Goal: Information Seeking & Learning: Learn about a topic

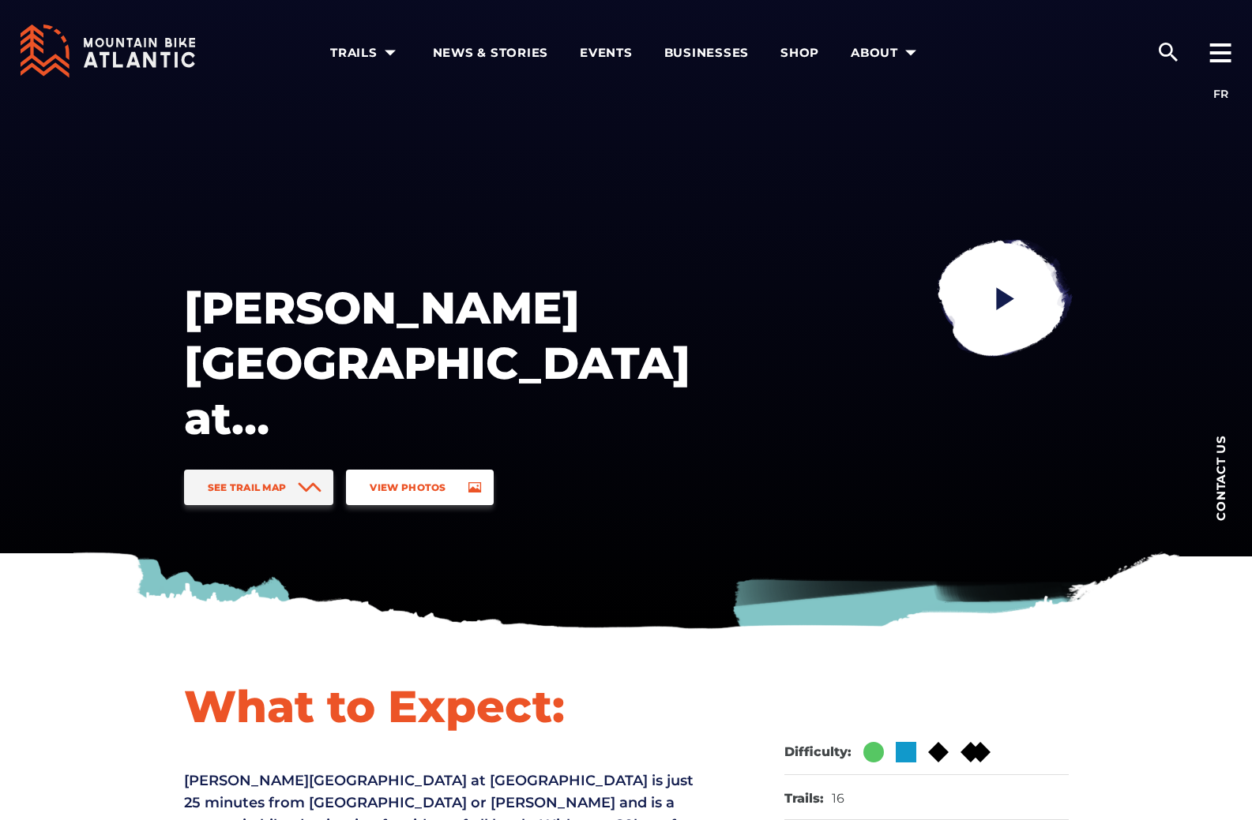
click at [424, 477] on link "View Photos" at bounding box center [419, 488] width 147 height 36
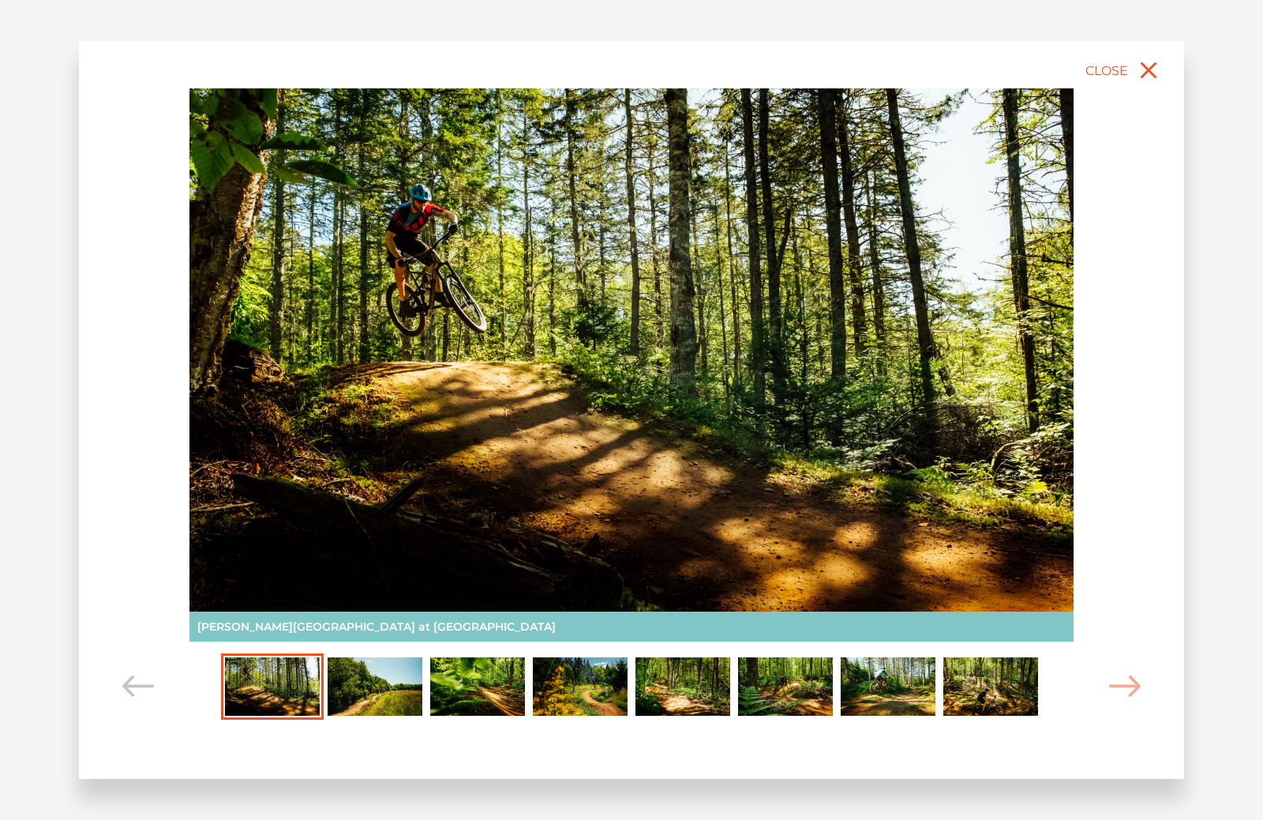
click at [391, 670] on img "Carousel Page 2" at bounding box center [375, 687] width 95 height 58
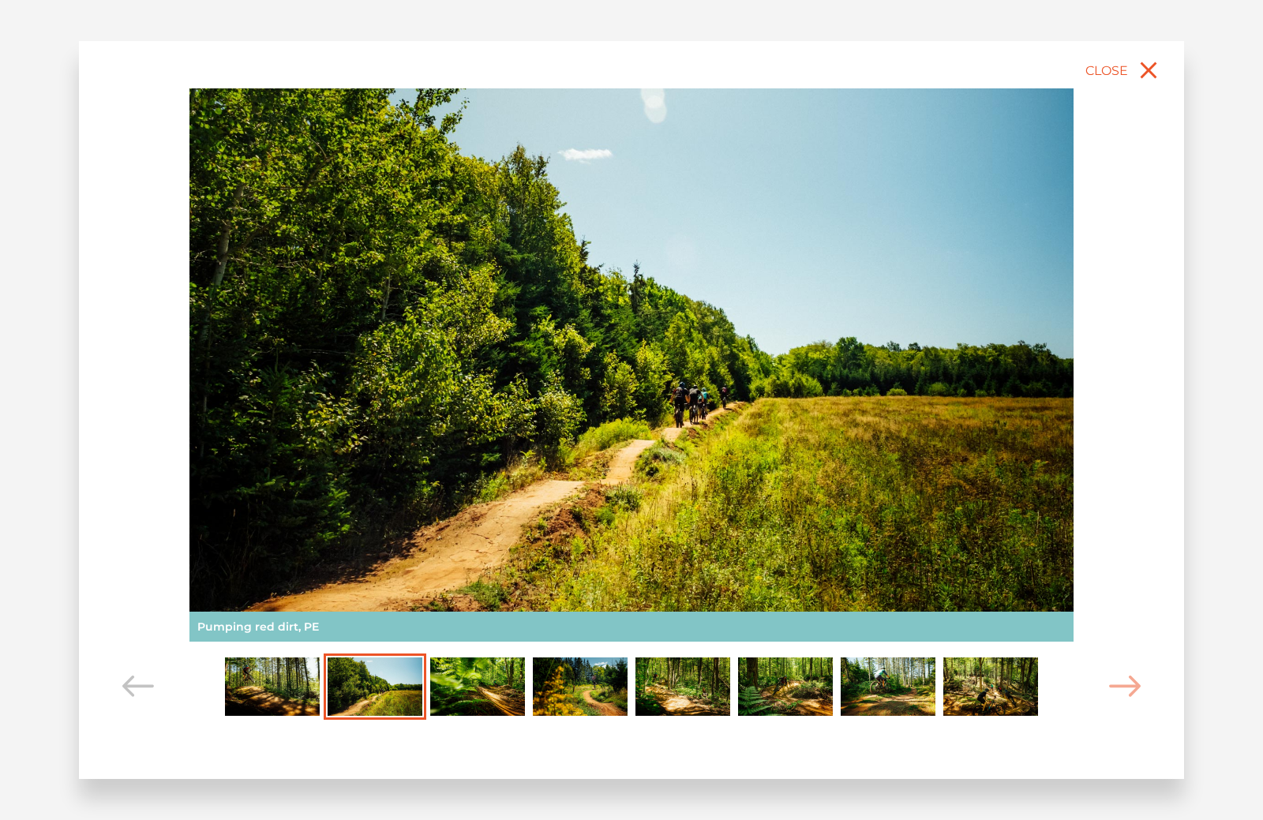
click at [480, 679] on img "Carousel Page 3" at bounding box center [477, 687] width 95 height 58
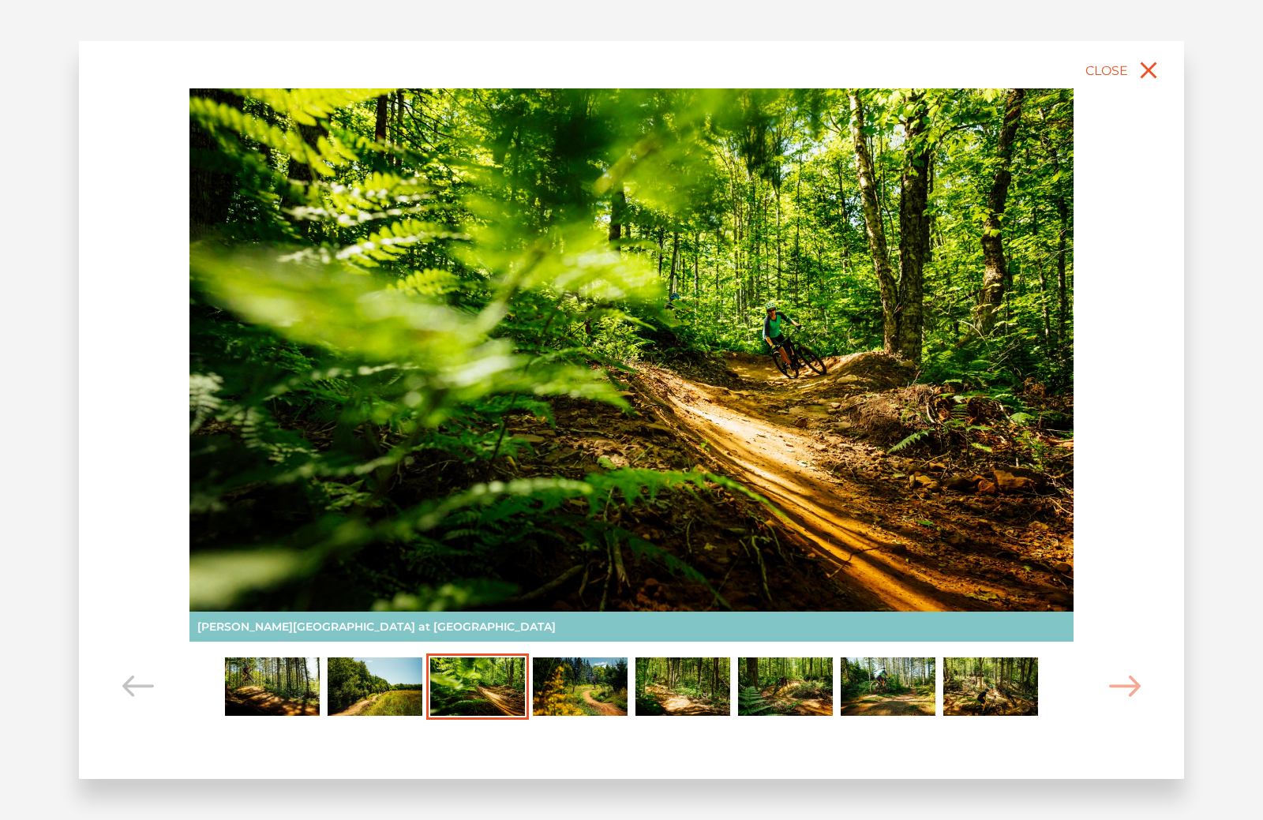
click at [599, 687] on img "Carousel Page 4" at bounding box center [580, 687] width 95 height 58
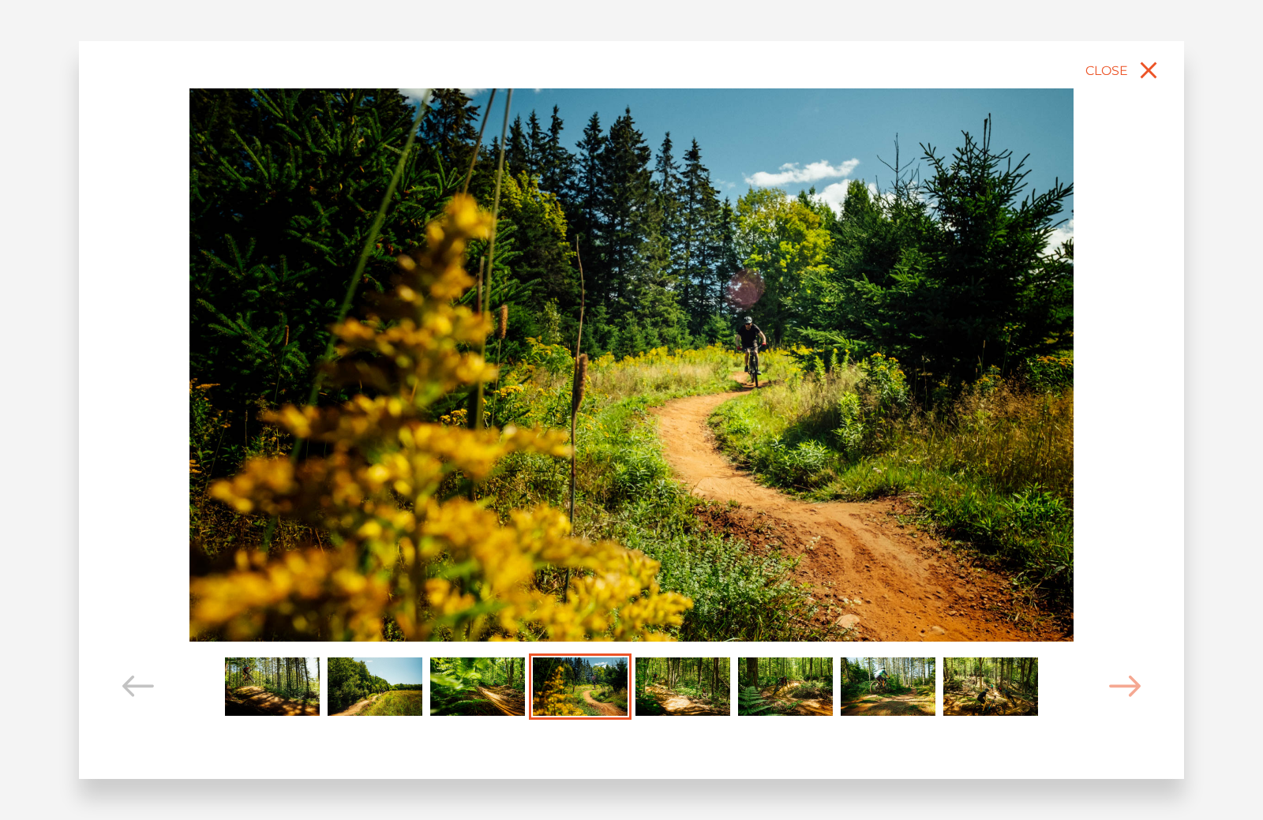
click at [670, 697] on img "Carousel Page 5" at bounding box center [683, 687] width 95 height 58
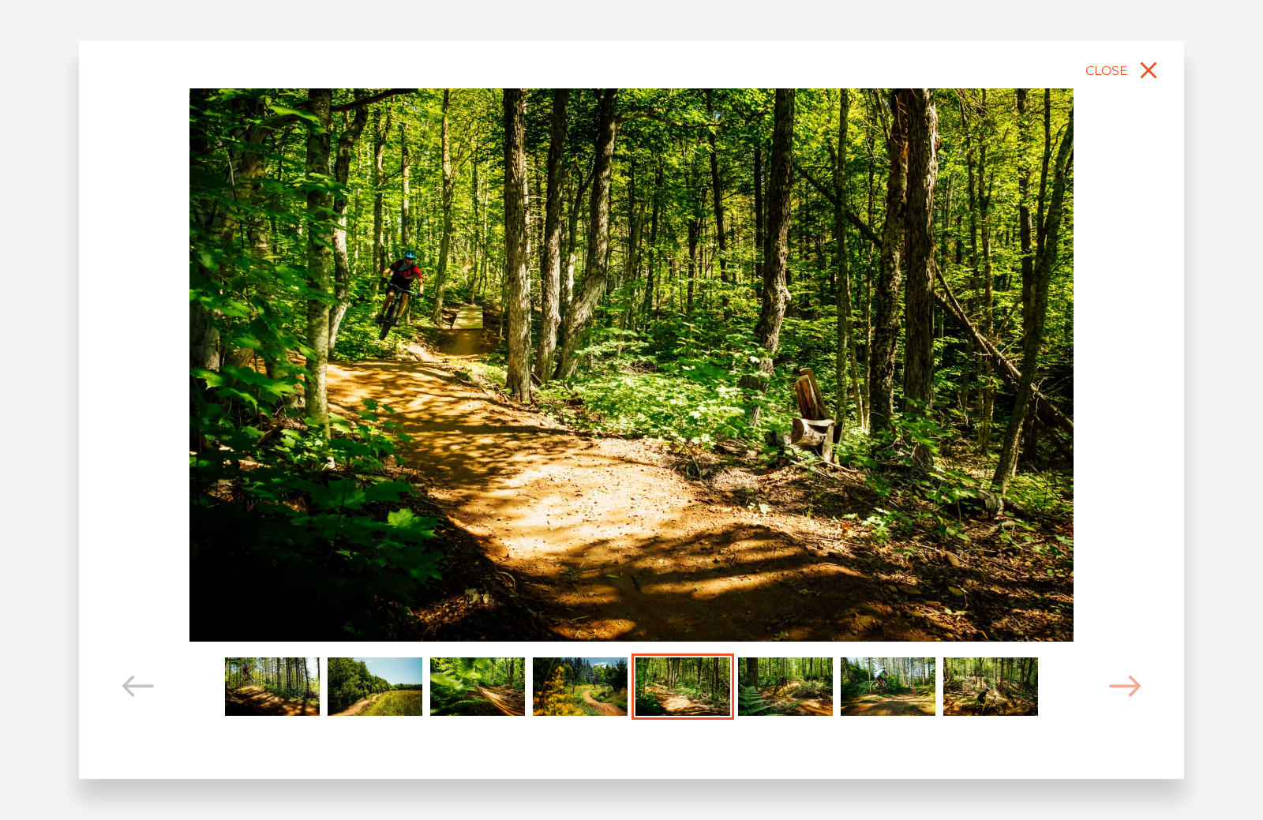
click at [768, 692] on img "Carousel Page 6" at bounding box center [785, 687] width 95 height 58
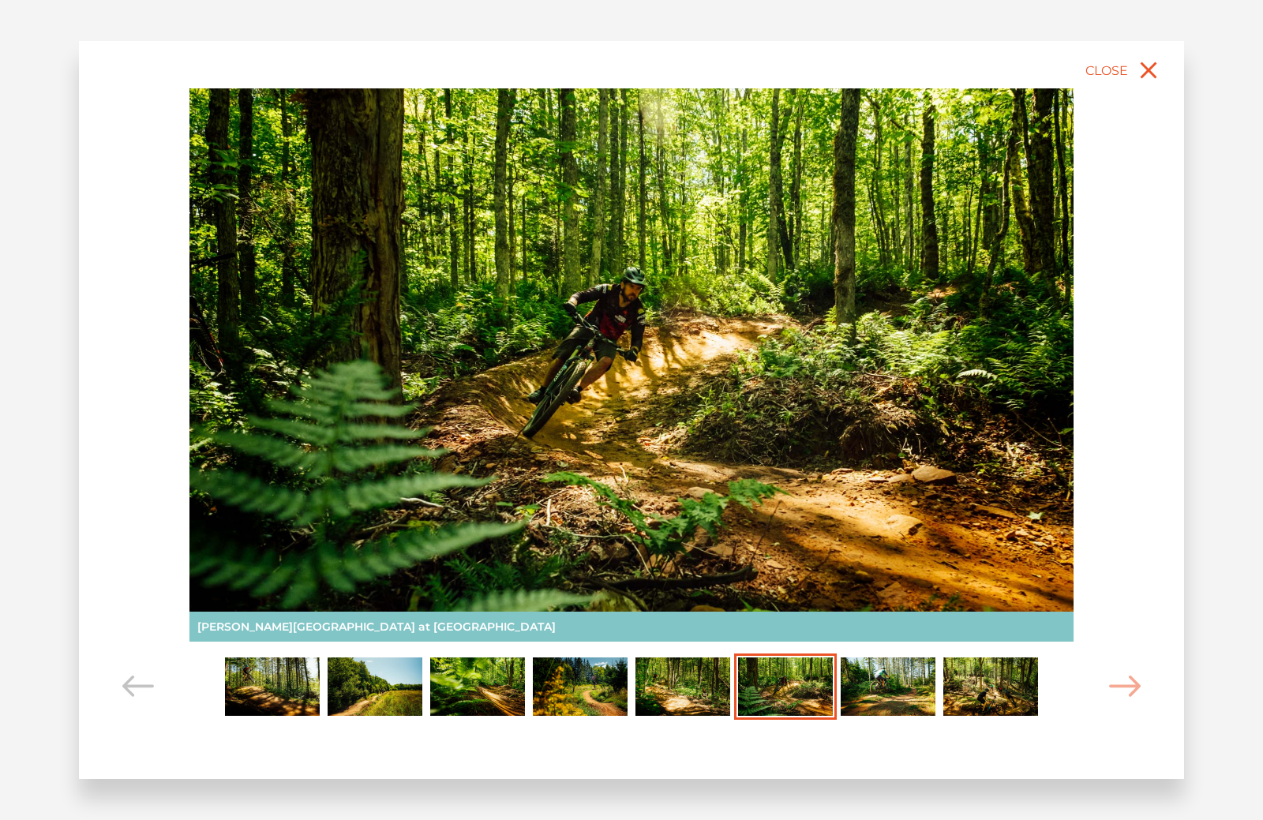
click at [993, 686] on img "Carousel Page 8" at bounding box center [991, 687] width 95 height 58
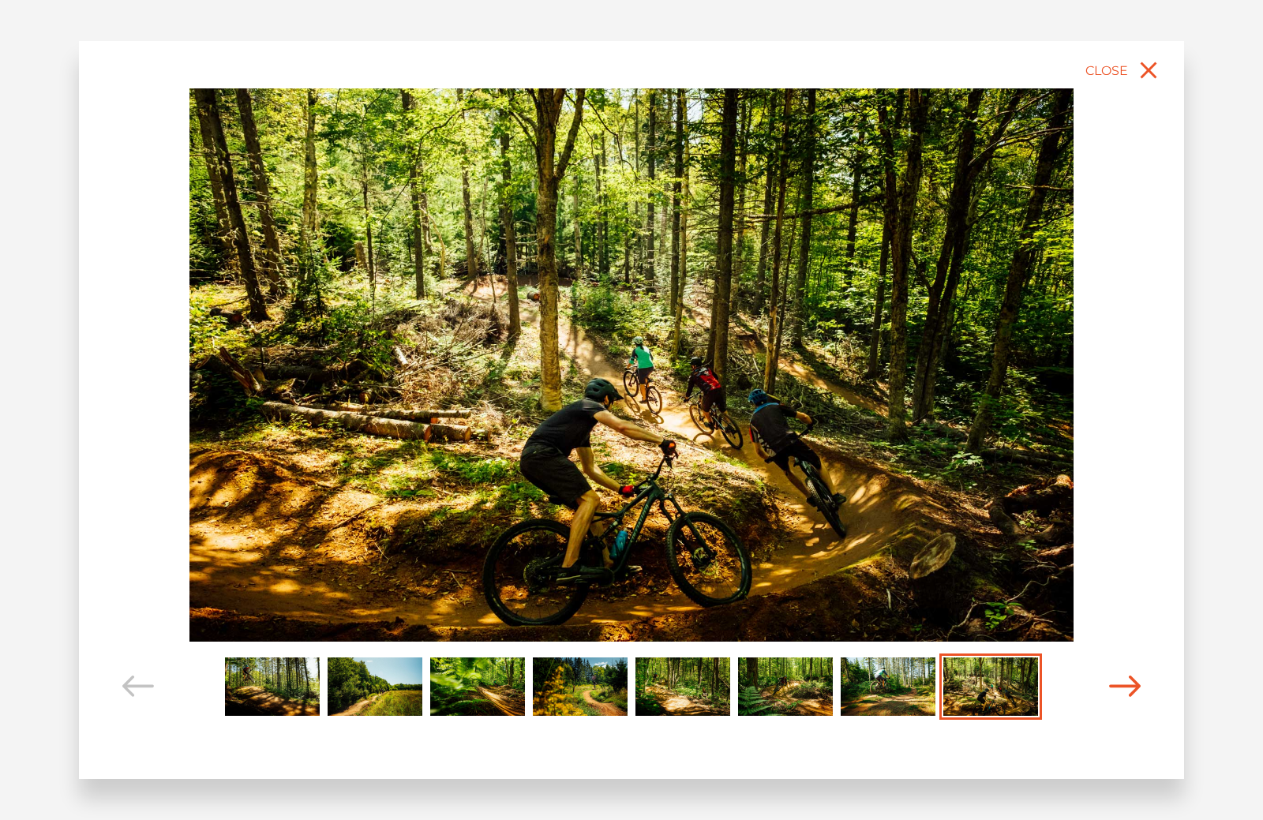
click at [1123, 686] on icon "Carousel Navigation" at bounding box center [1125, 686] width 32 height 21
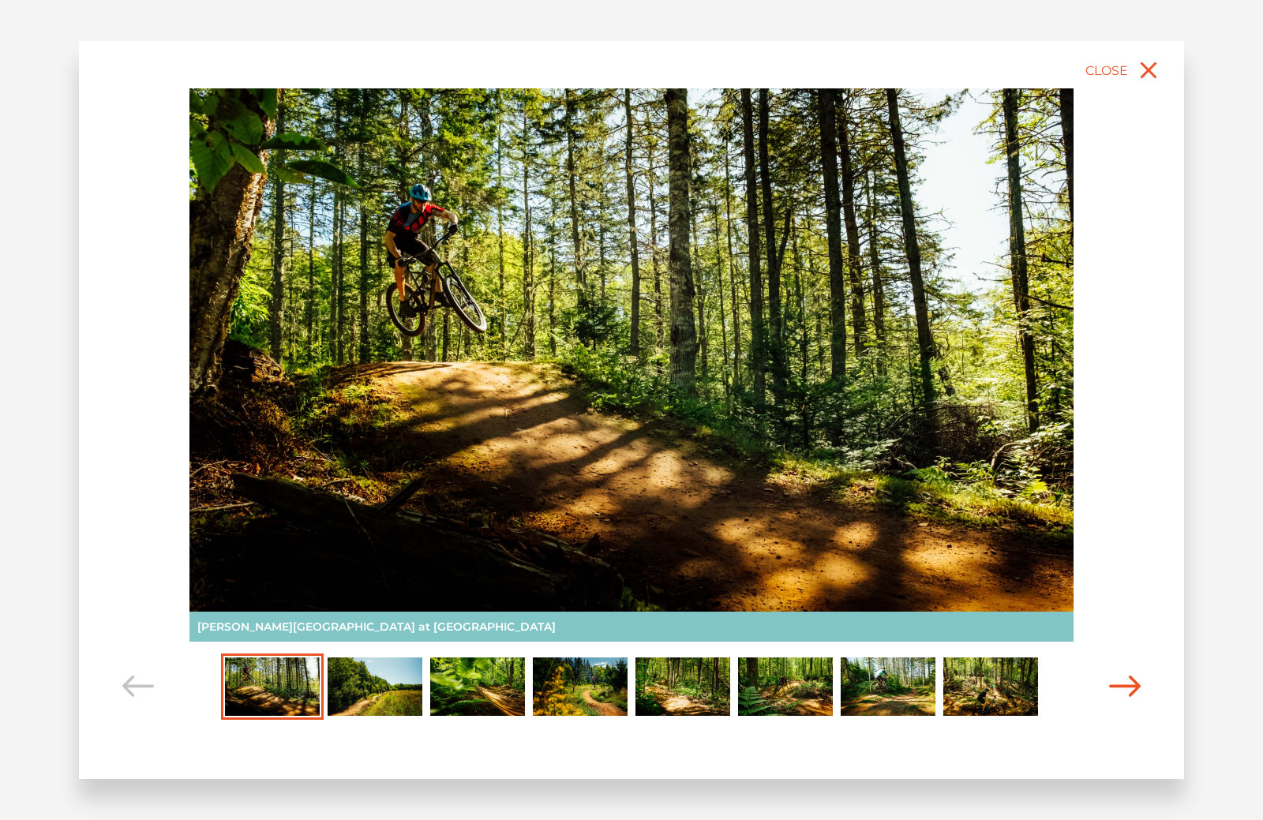
click at [1123, 686] on icon "Carousel Navigation" at bounding box center [1125, 686] width 32 height 21
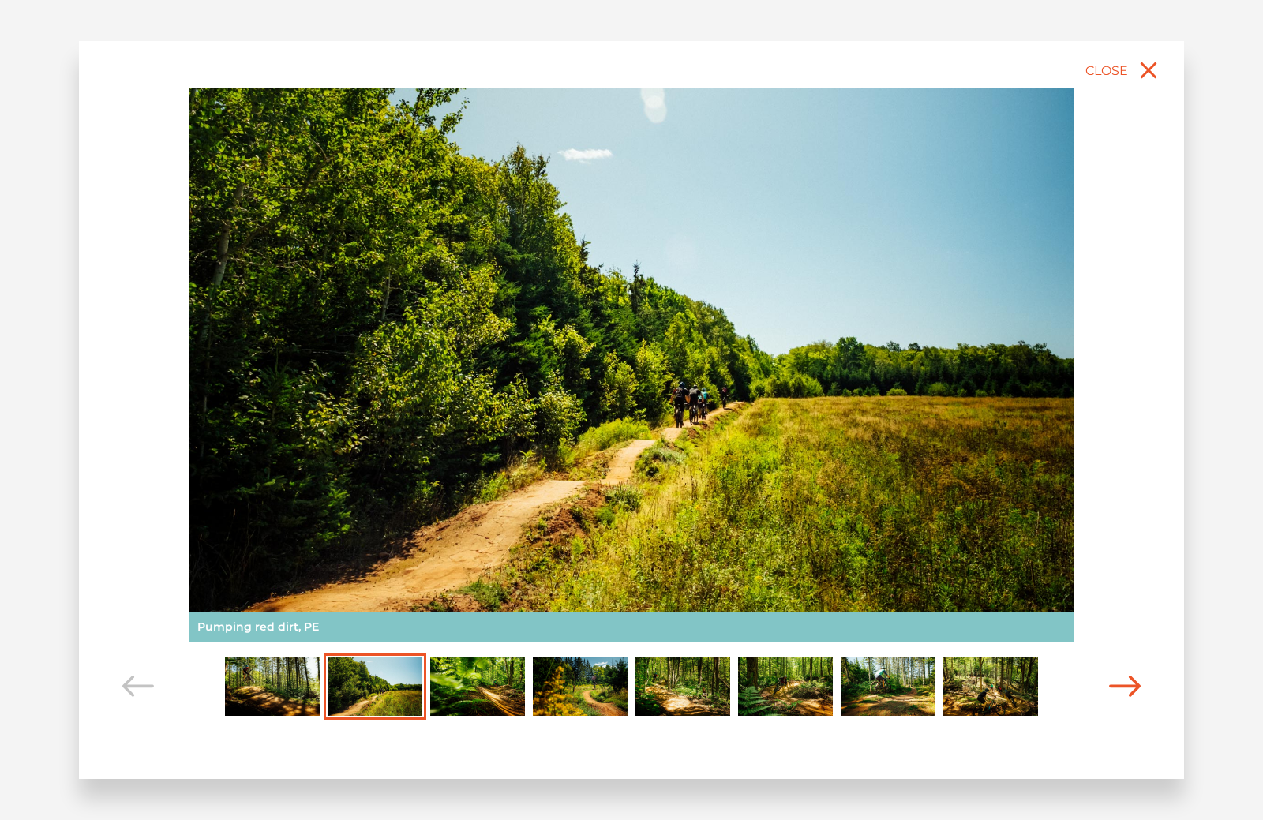
click at [1123, 686] on icon "Carousel Navigation" at bounding box center [1125, 686] width 32 height 21
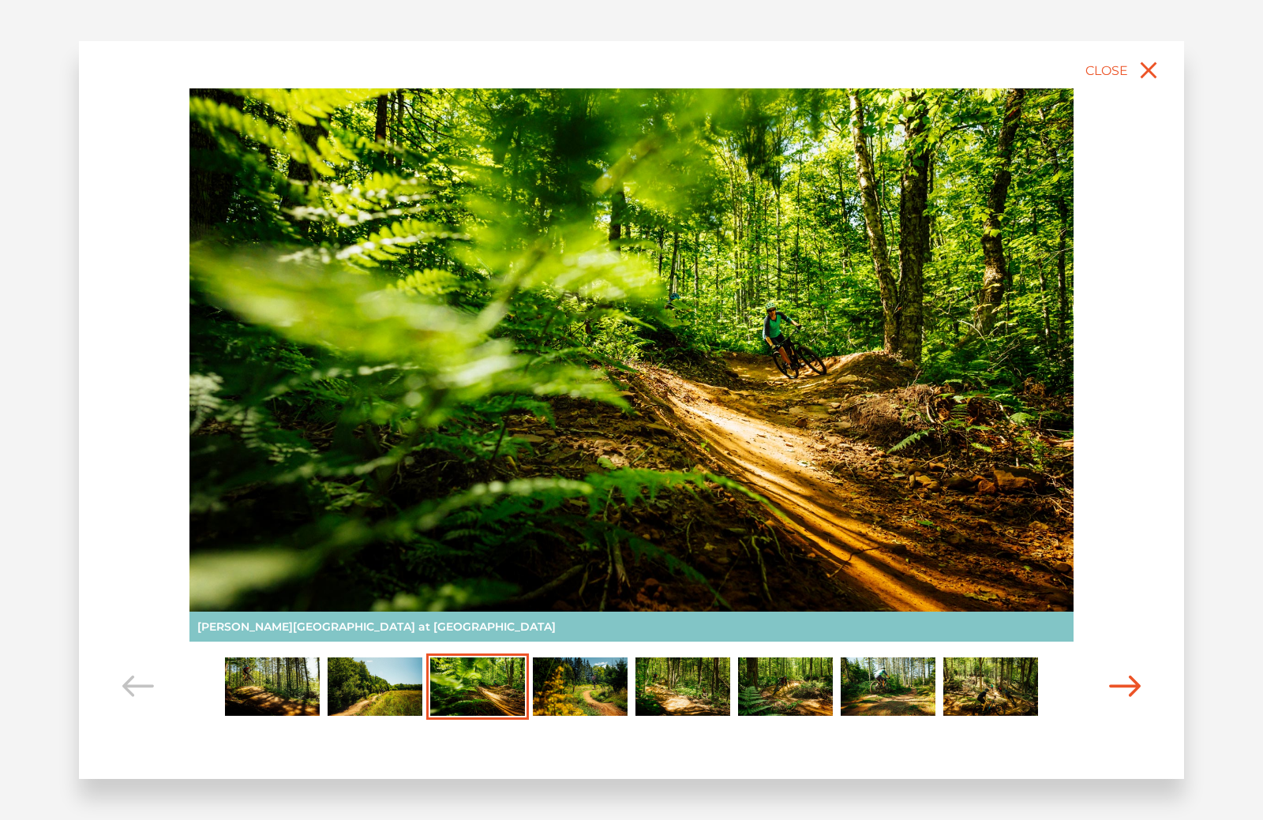
click at [1123, 686] on icon "Carousel Navigation" at bounding box center [1125, 686] width 32 height 21
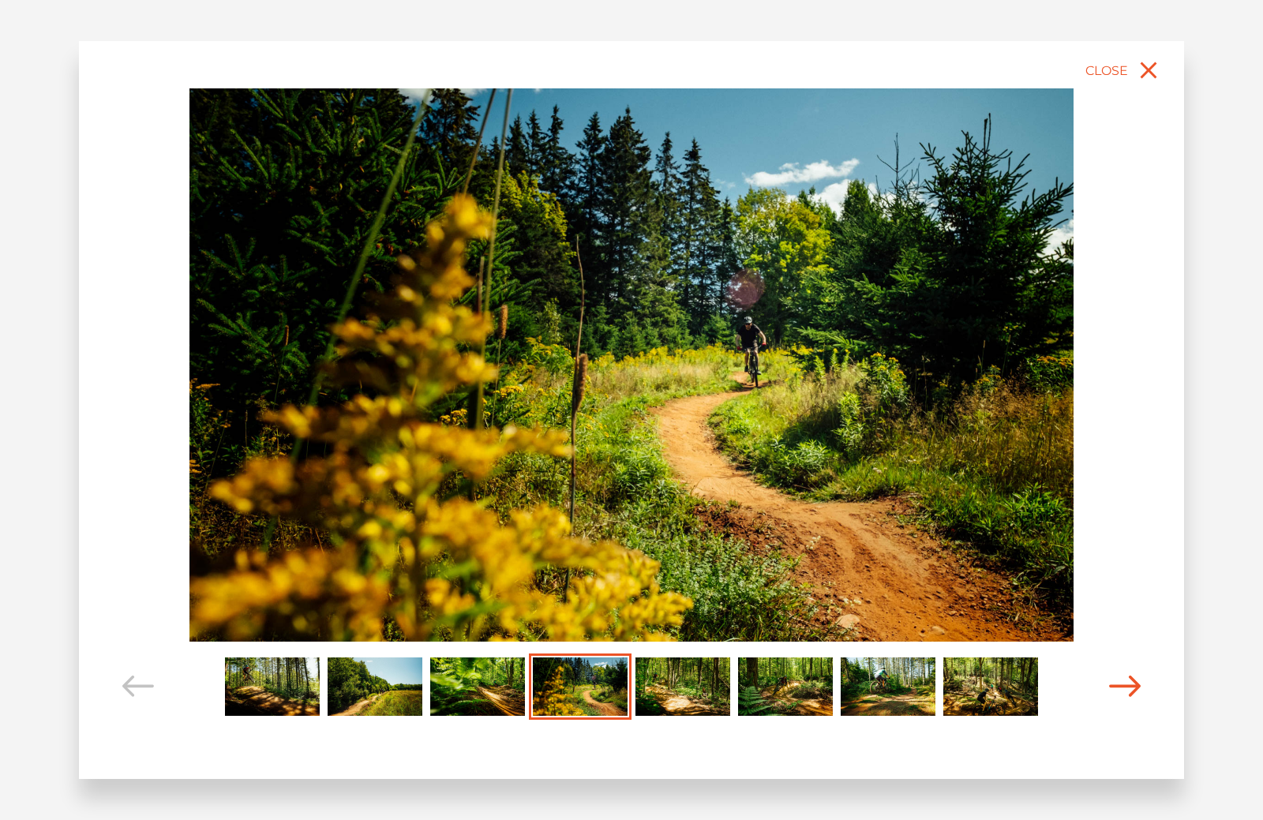
click at [1123, 686] on icon "Carousel Navigation" at bounding box center [1125, 686] width 32 height 21
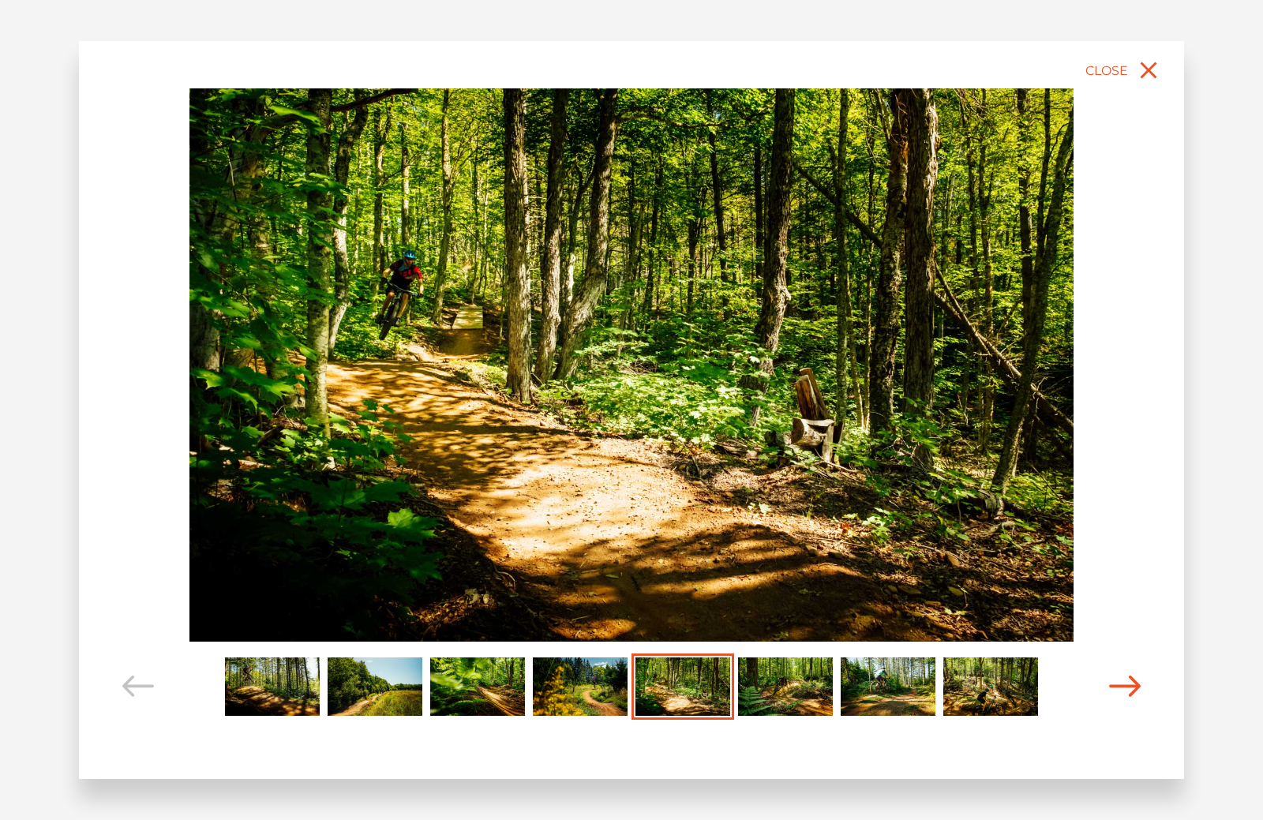
click at [1123, 686] on icon "Carousel Navigation" at bounding box center [1125, 686] width 32 height 21
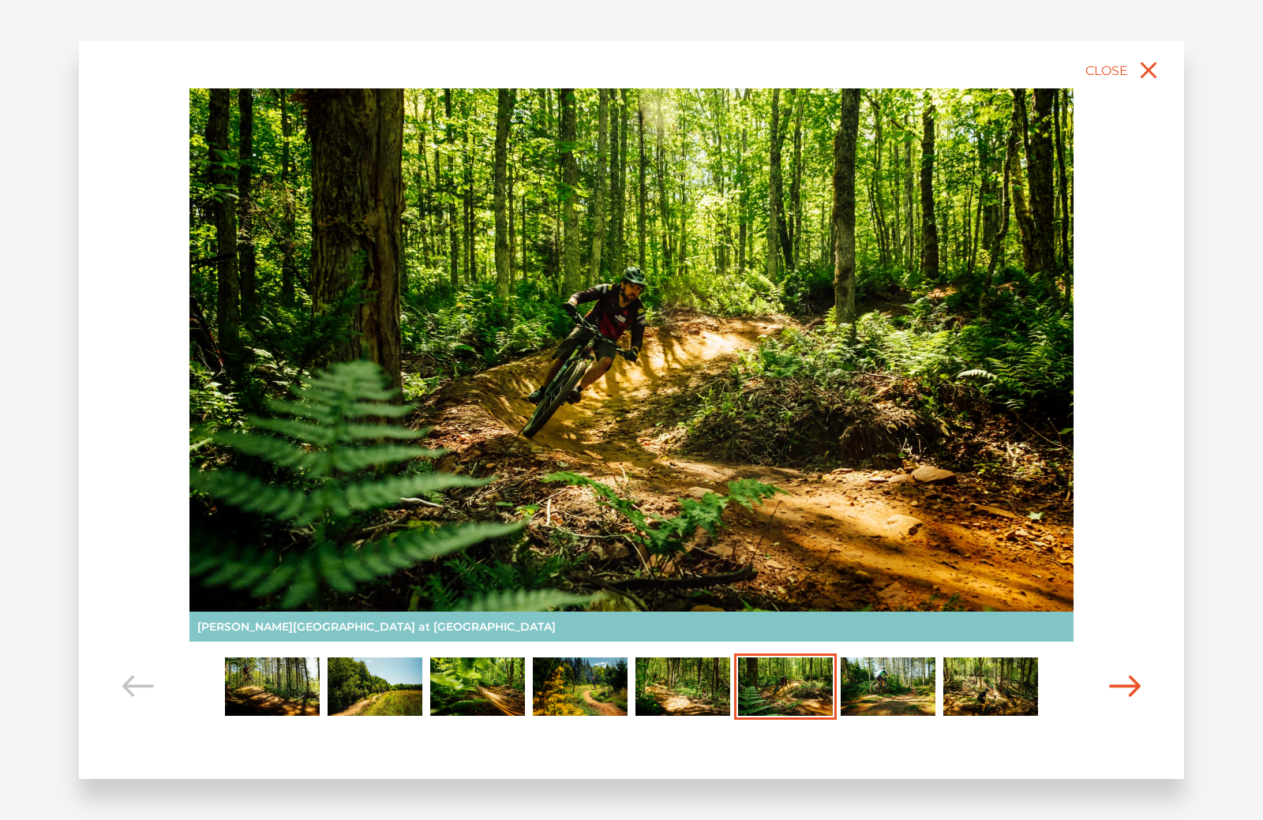
click at [1123, 686] on icon "Carousel Navigation" at bounding box center [1125, 686] width 32 height 21
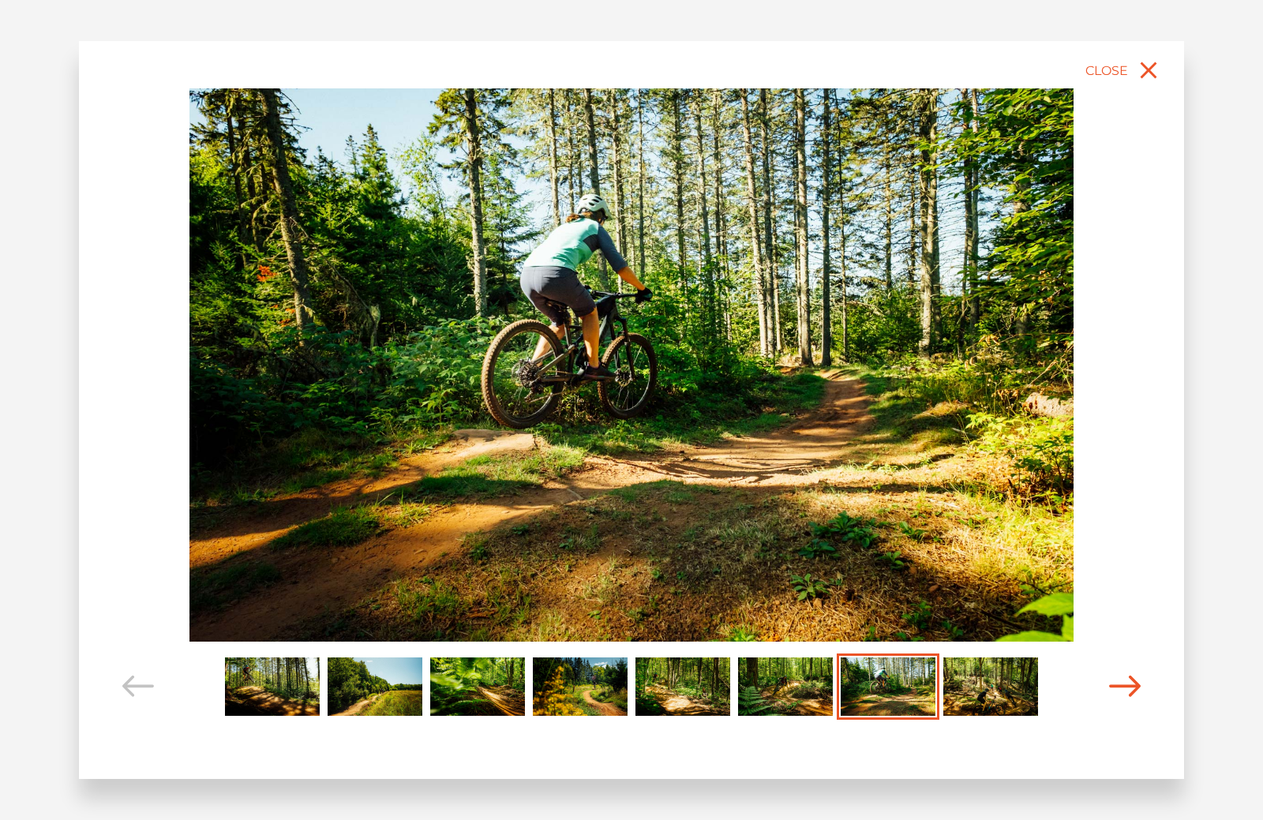
click at [1123, 686] on icon "Carousel Navigation" at bounding box center [1125, 686] width 32 height 21
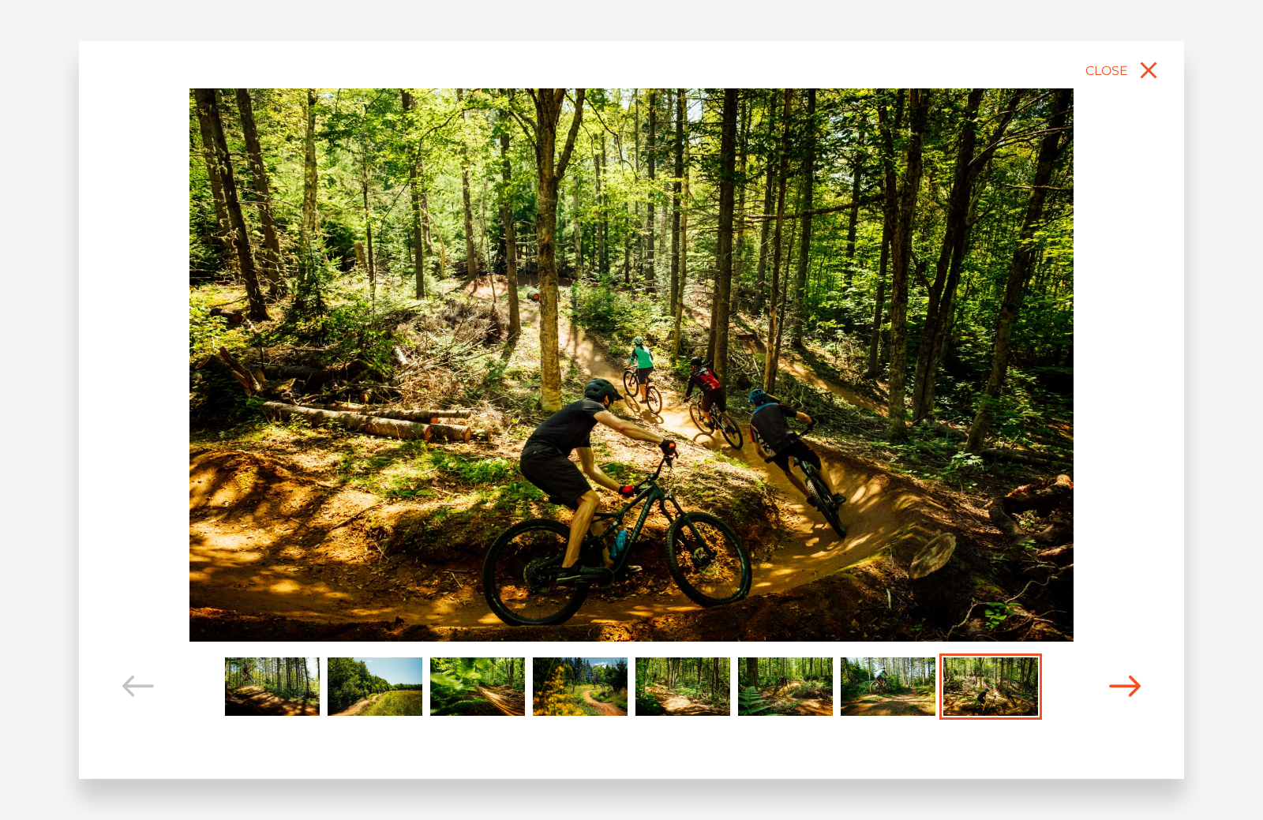
click at [1123, 686] on icon "Carousel Navigation" at bounding box center [1125, 686] width 32 height 21
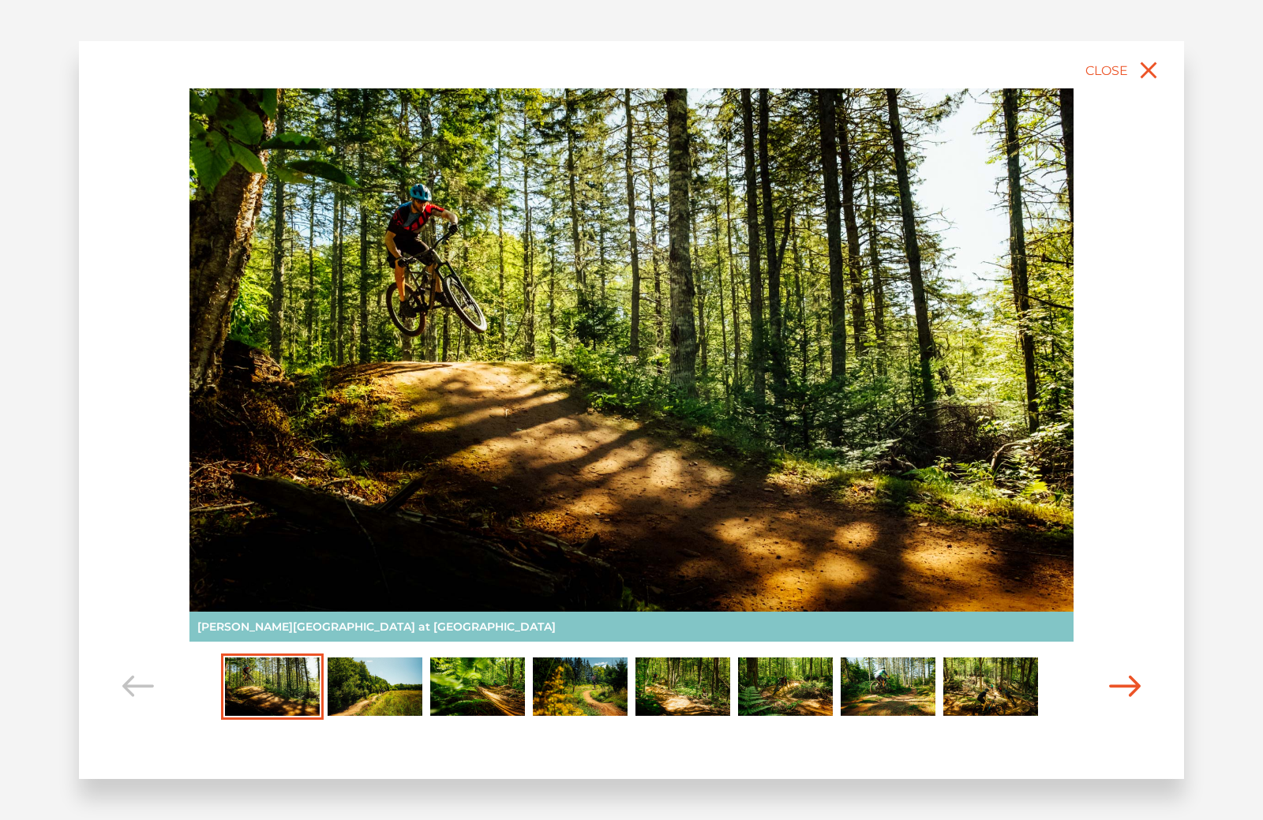
click at [1123, 686] on icon "Carousel Navigation" at bounding box center [1125, 686] width 32 height 21
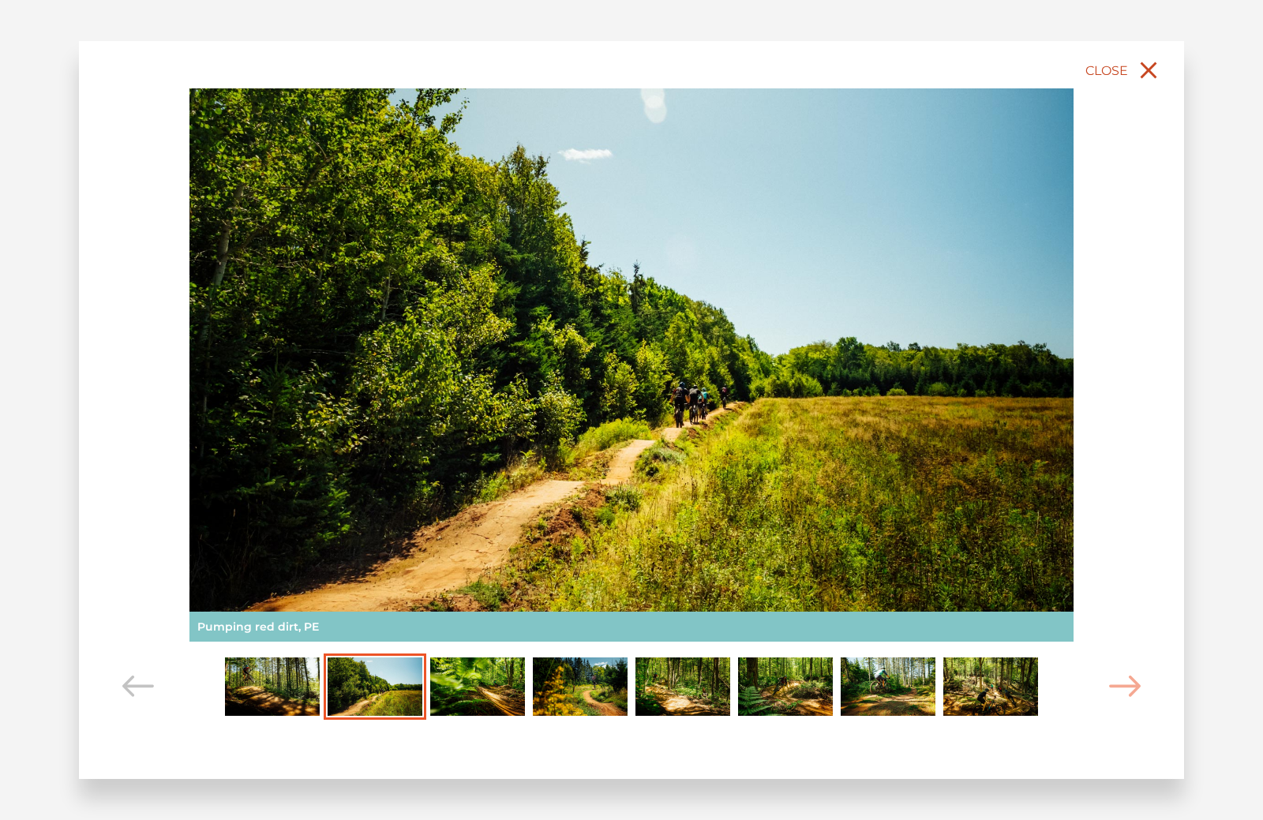
click at [1132, 73] on button "Close" at bounding box center [1125, 70] width 84 height 35
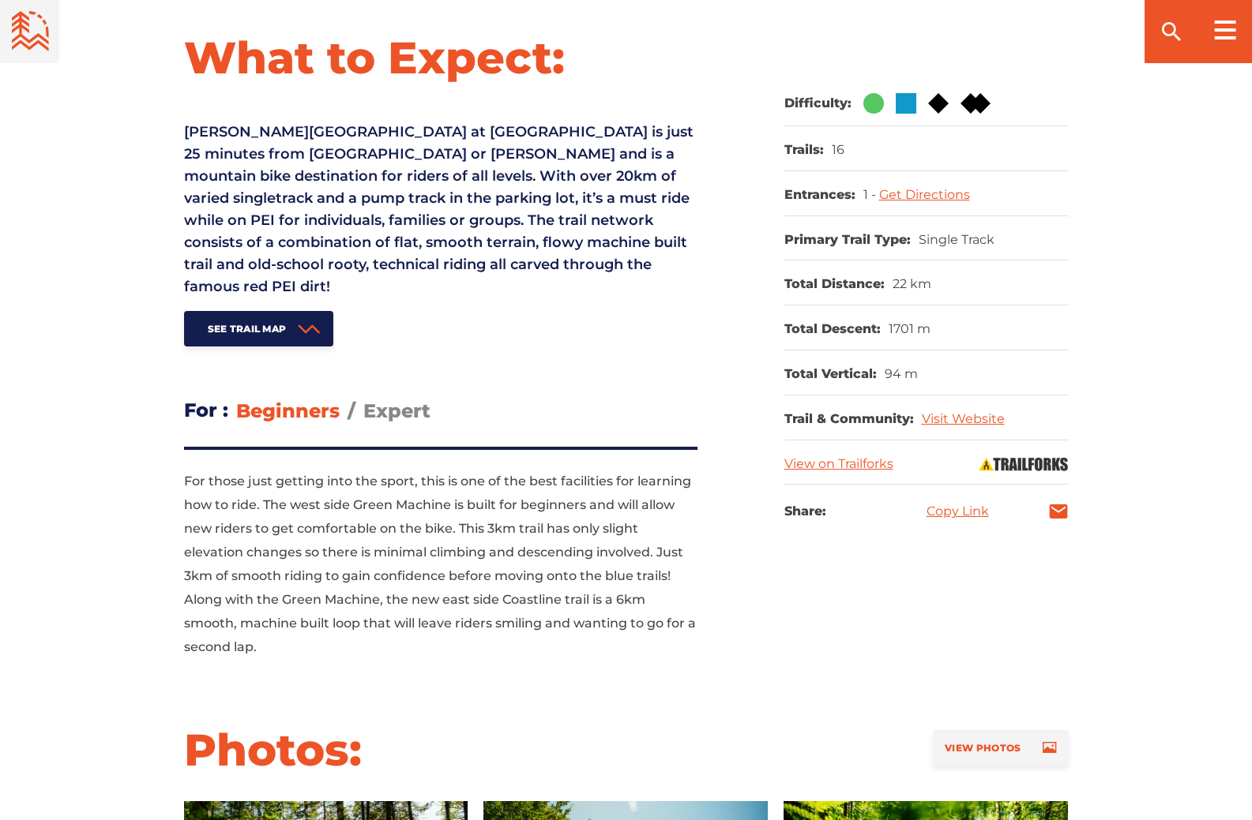
scroll to position [632, 0]
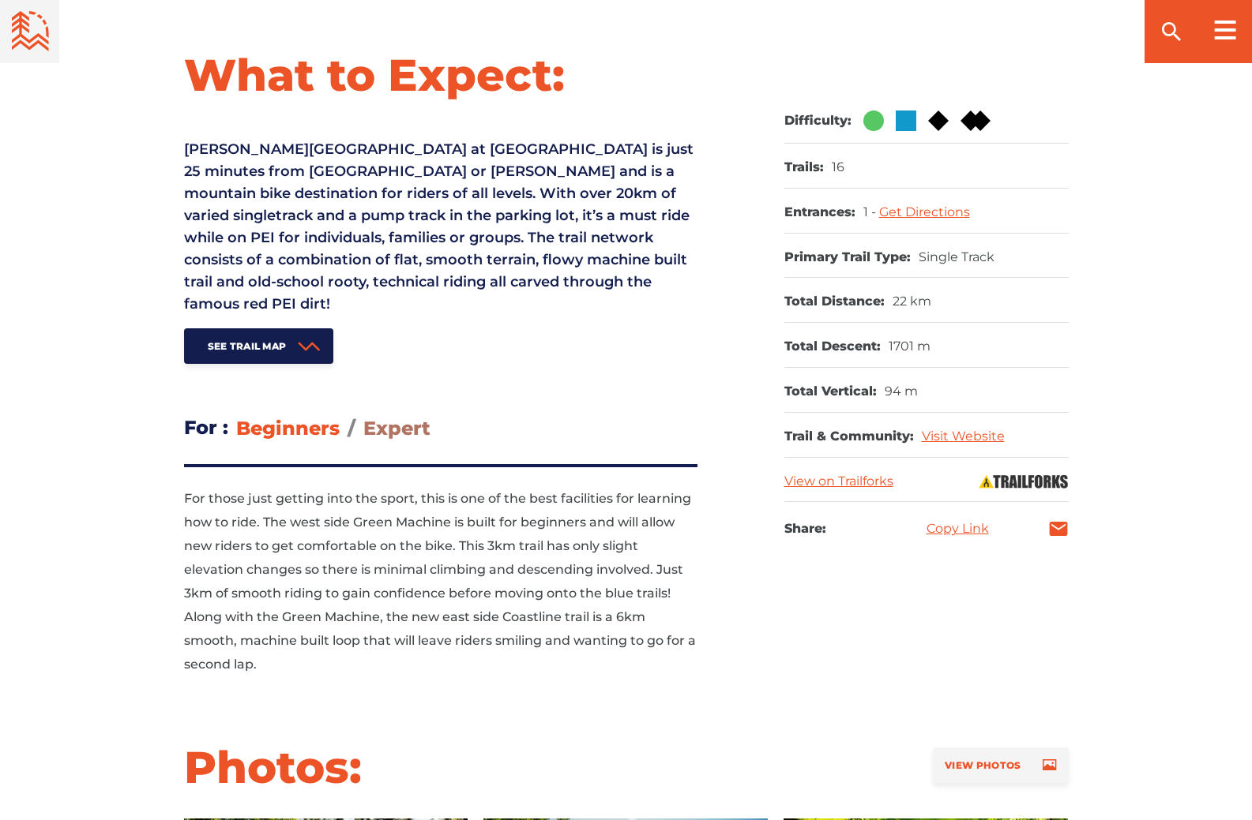
click at [402, 426] on span "Expert" at bounding box center [396, 428] width 67 height 23
click at [363, 416] on input "Expert" at bounding box center [363, 416] width 0 height 0
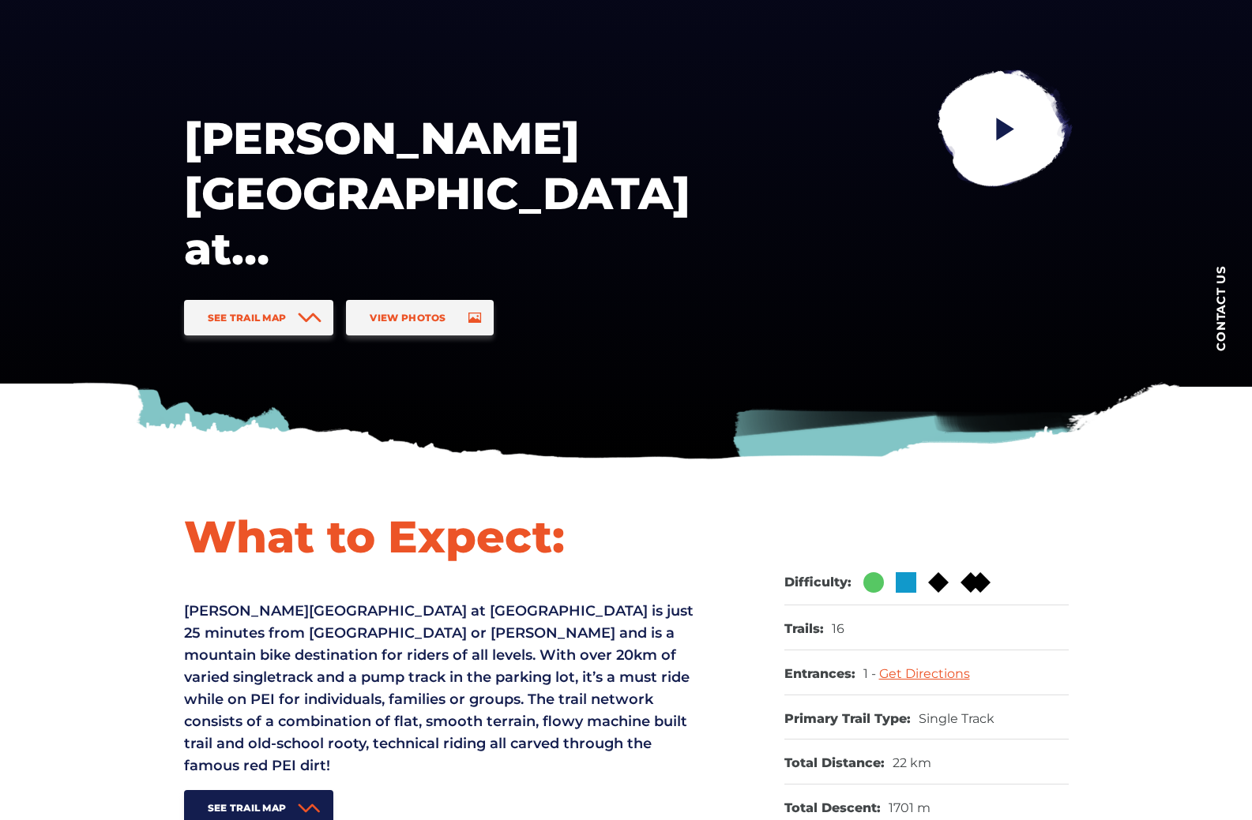
scroll to position [0, 0]
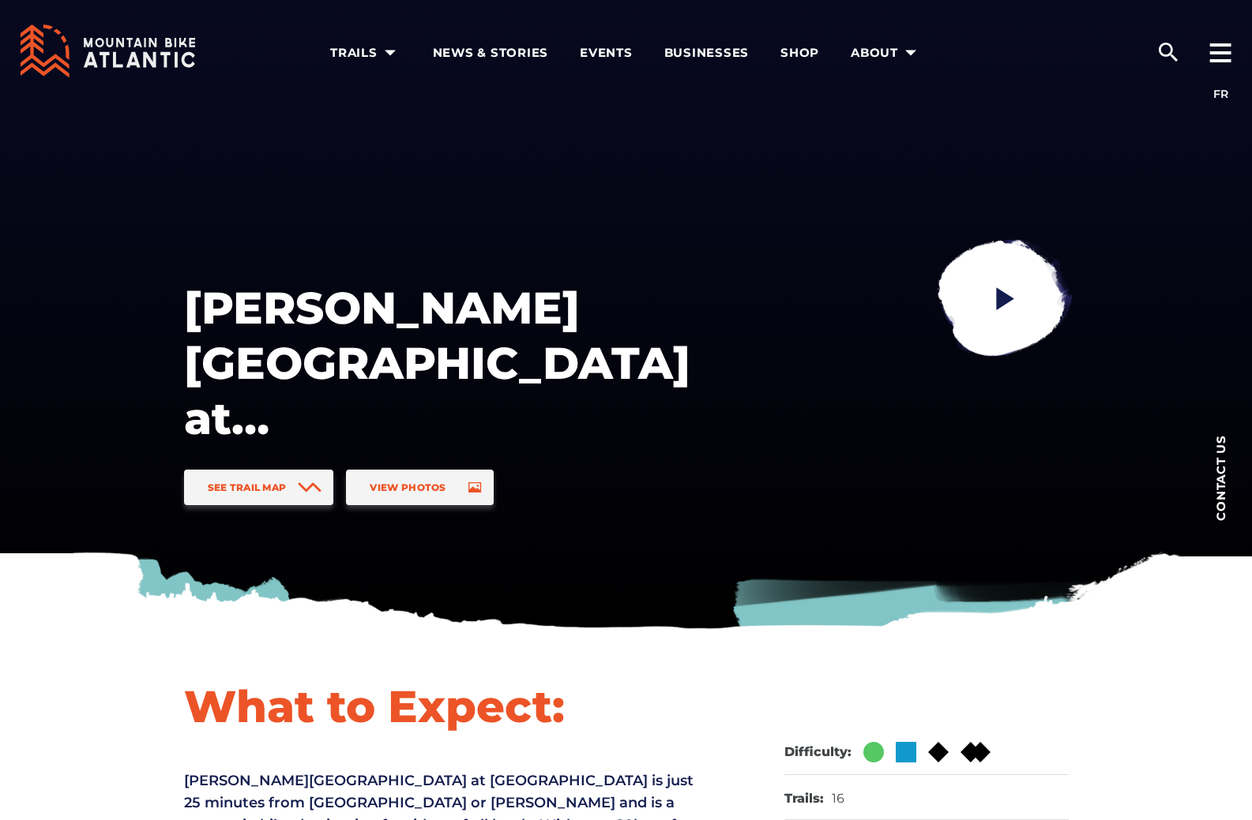
drag, startPoint x: 570, startPoint y: 310, endPoint x: 567, endPoint y: 341, distance: 31.7
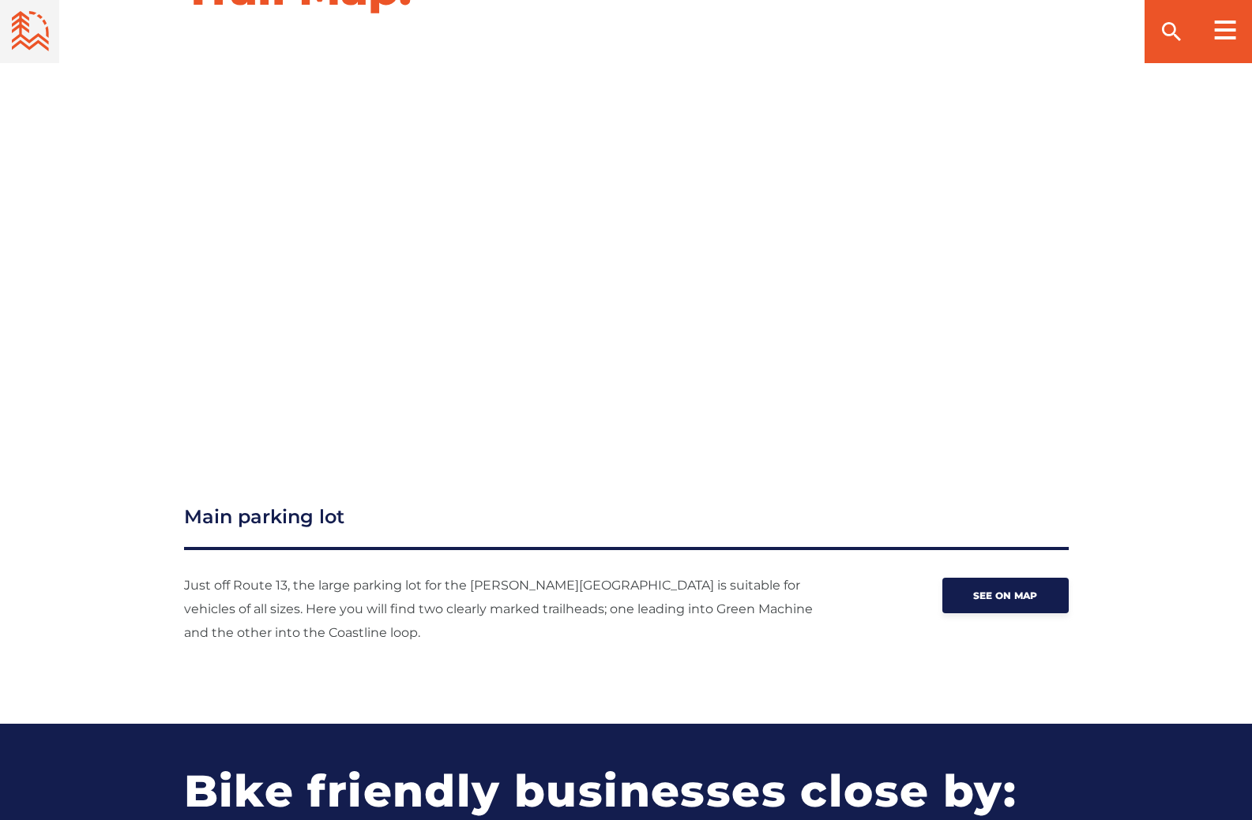
scroll to position [1816, 0]
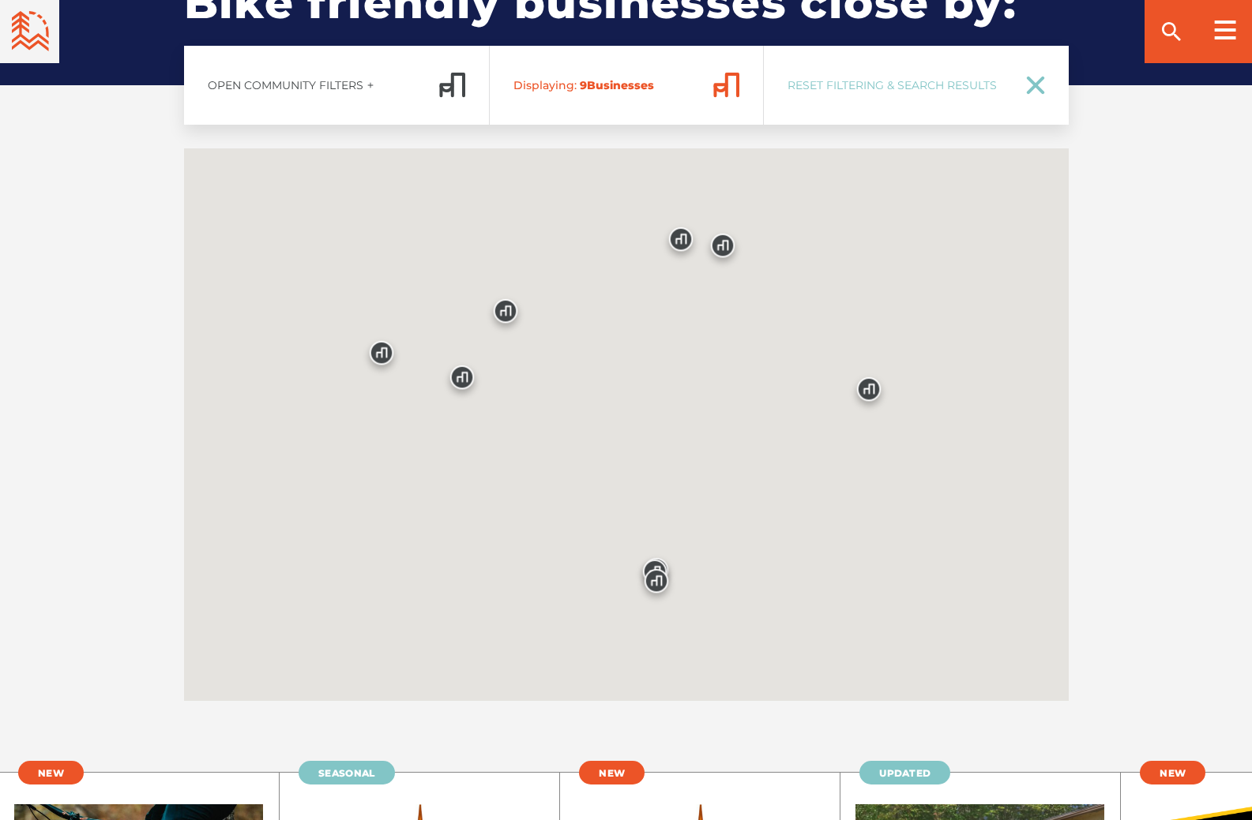
scroll to position [1816, 0]
